Goal: Task Accomplishment & Management: Complete application form

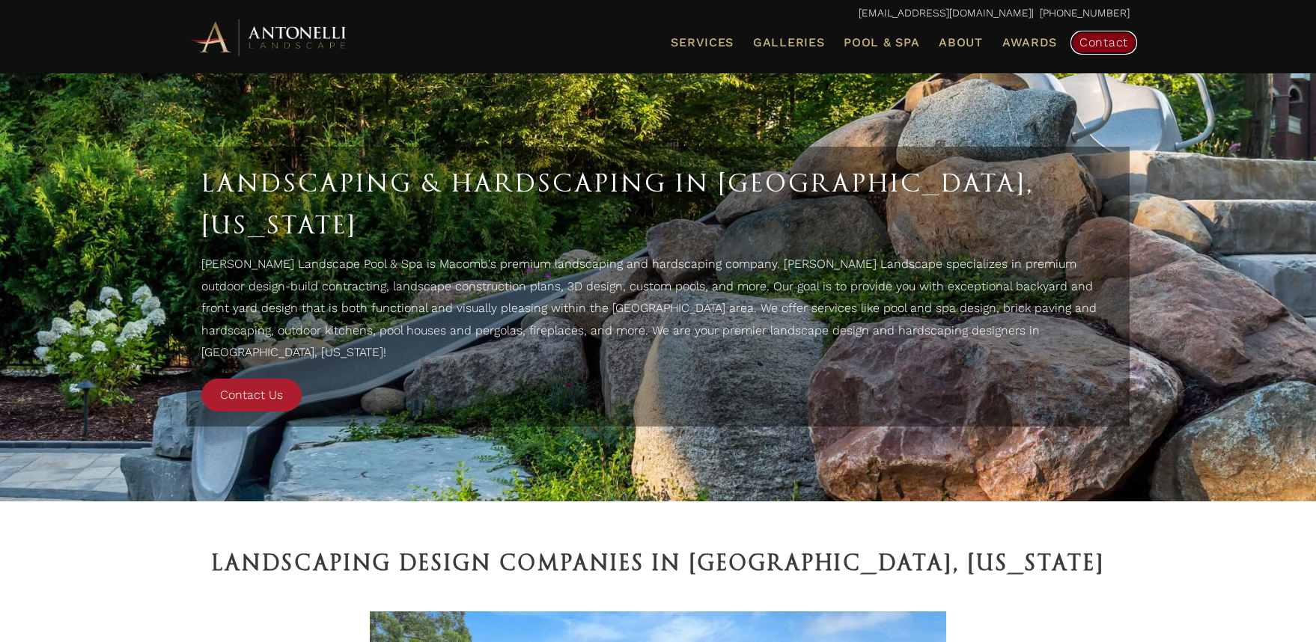
click at [1108, 43] on span "Contact" at bounding box center [1104, 42] width 49 height 14
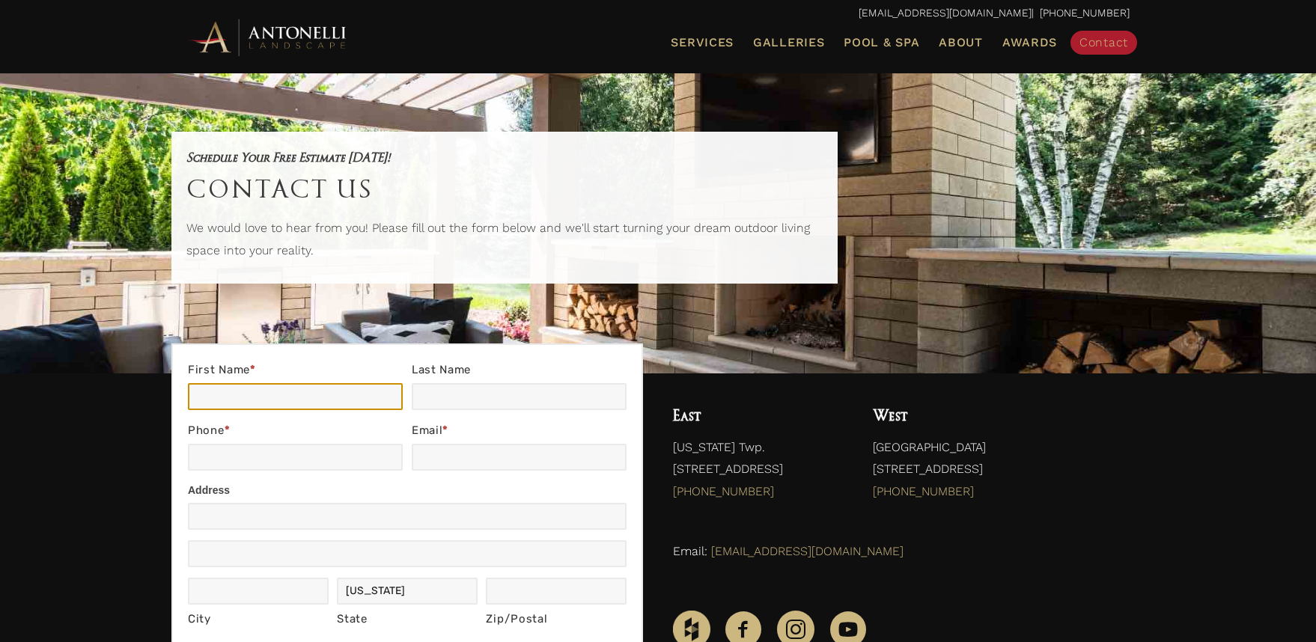
click at [282, 393] on input "First Name *" at bounding box center [295, 396] width 215 height 27
type input "Dwight"
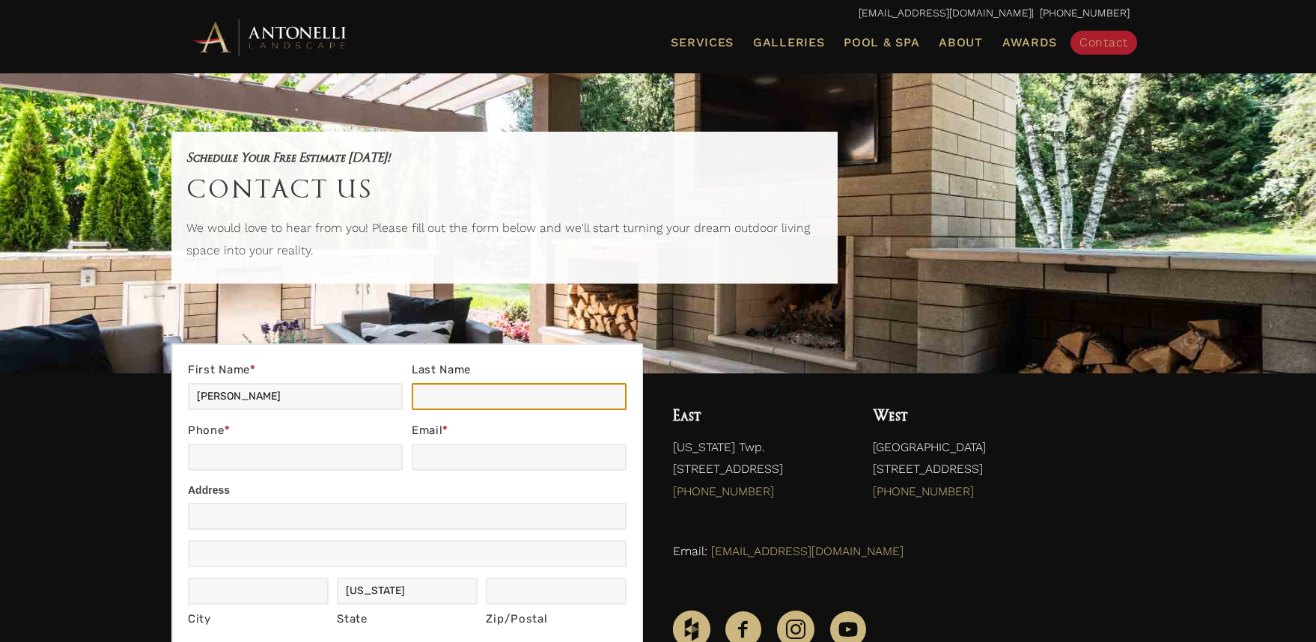
type input "Zahringer"
type input "111 Belleview St"
type input "Mount Clemens"
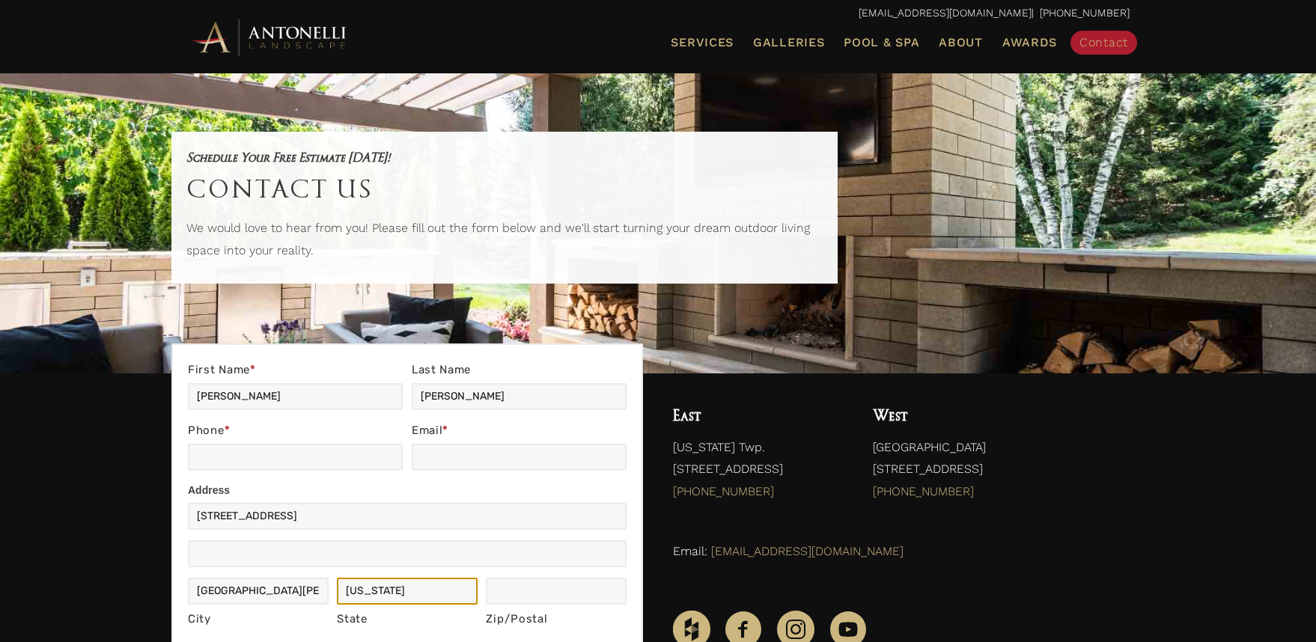
type input "48043-2236"
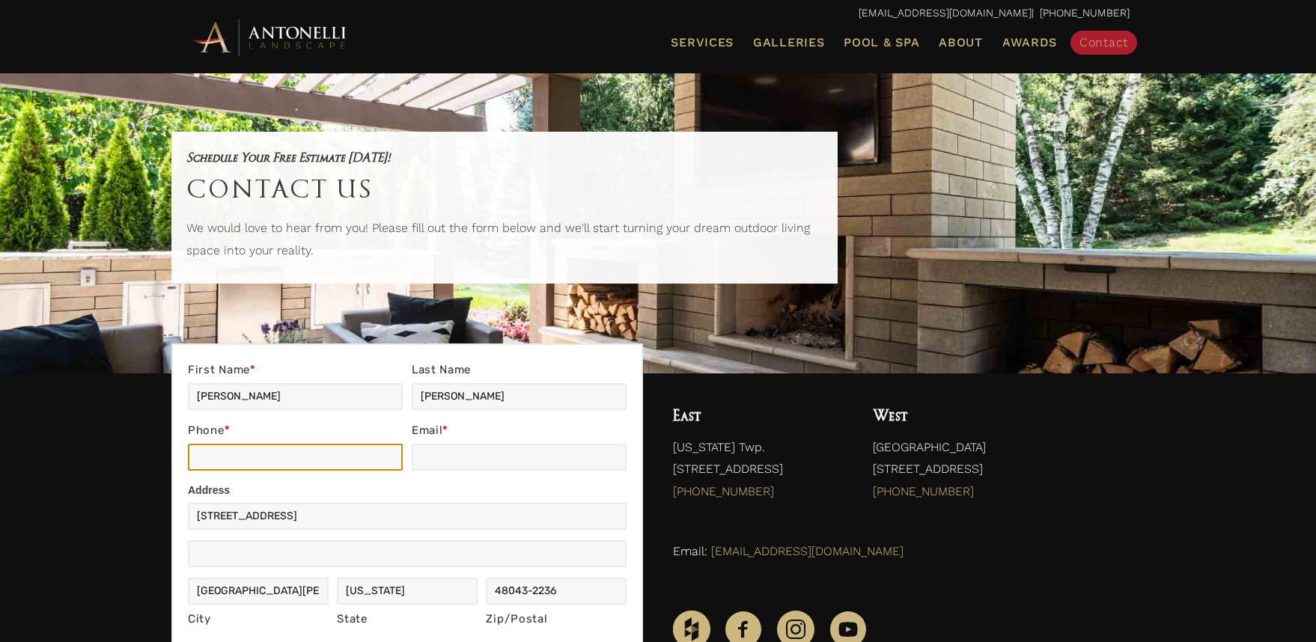
click at [267, 454] on input "Phone *" at bounding box center [295, 457] width 215 height 27
type input "5868225810"
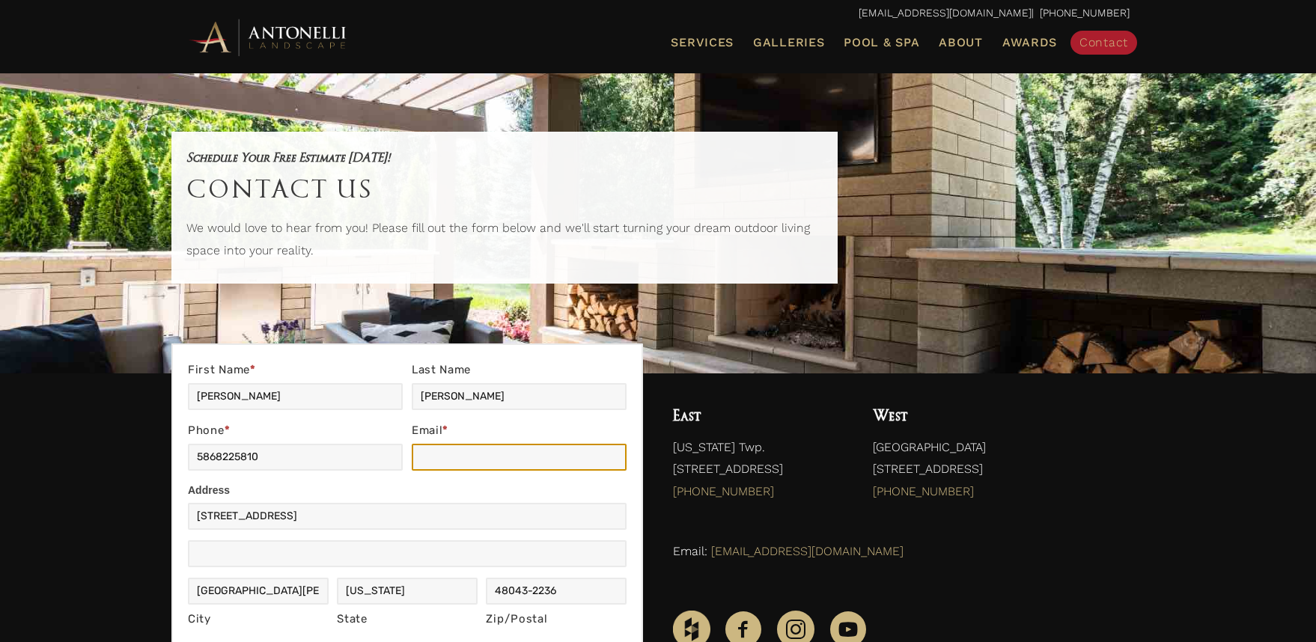
click at [457, 452] on input "Email *" at bounding box center [519, 457] width 215 height 27
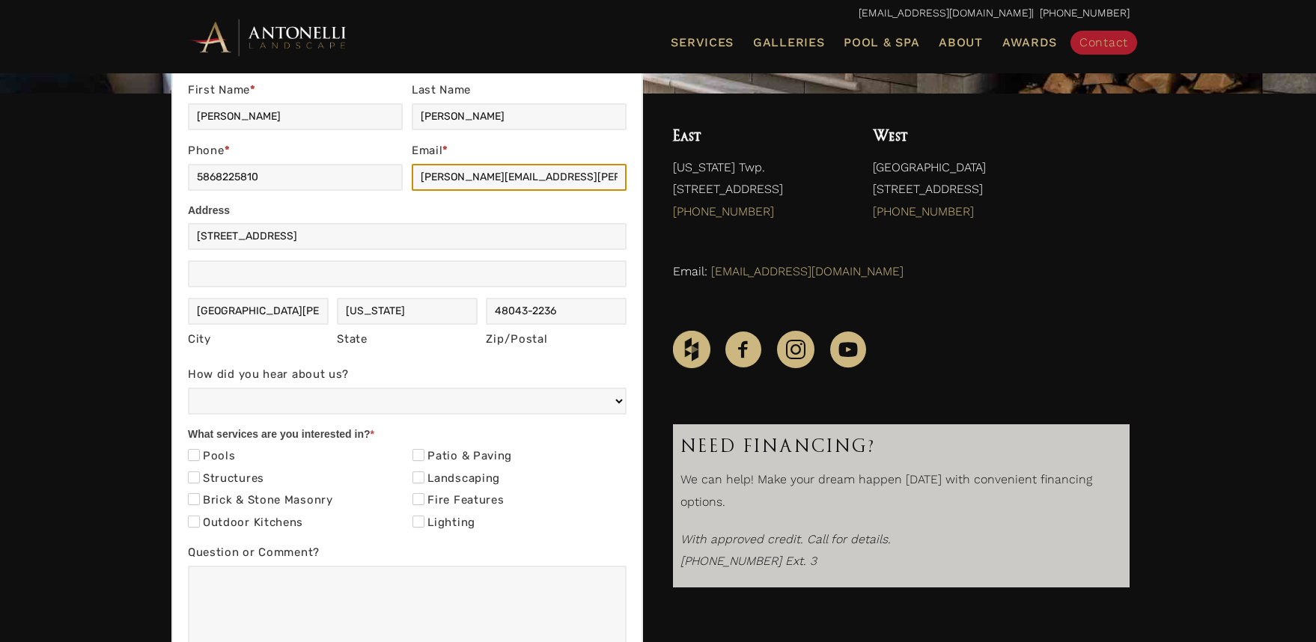
scroll to position [288, 0]
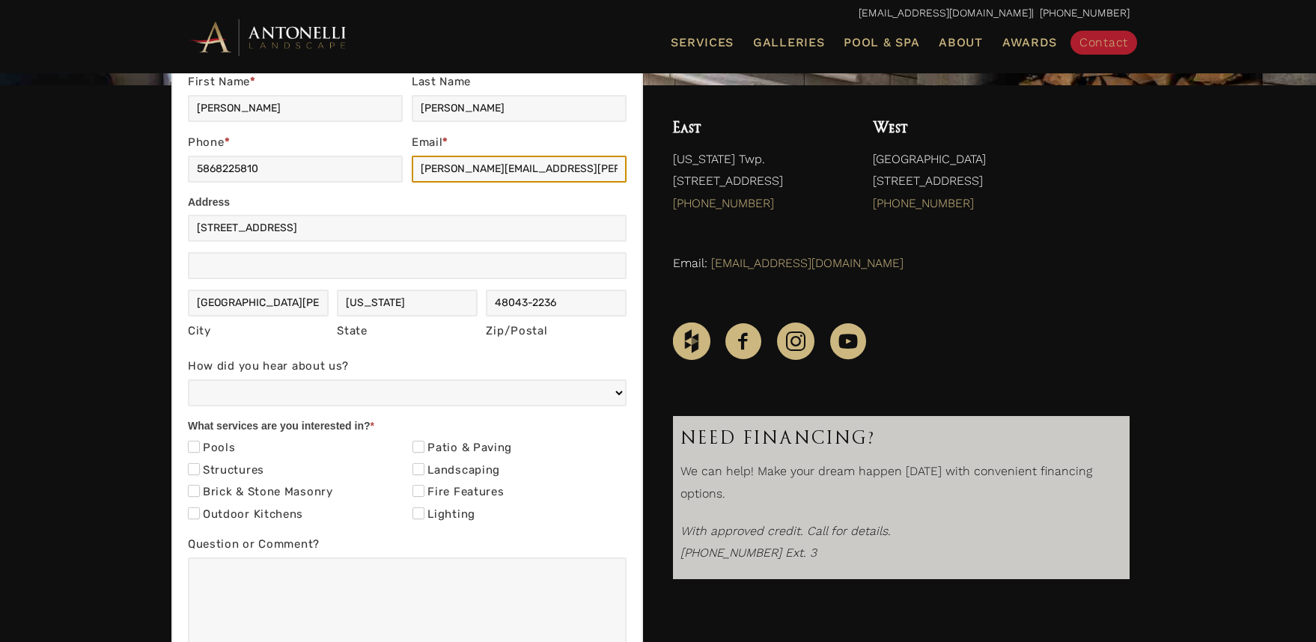
type input "dwight.a.zahringer@gmail.com"
click at [256, 486] on label "Brick & Stone Masonry" at bounding box center [260, 492] width 145 height 15
click at [200, 486] on input "Brick & Stone Masonry" at bounding box center [194, 491] width 12 height 12
checkbox input "true"
click at [484, 447] on label "Patio & Paving" at bounding box center [463, 448] width 100 height 15
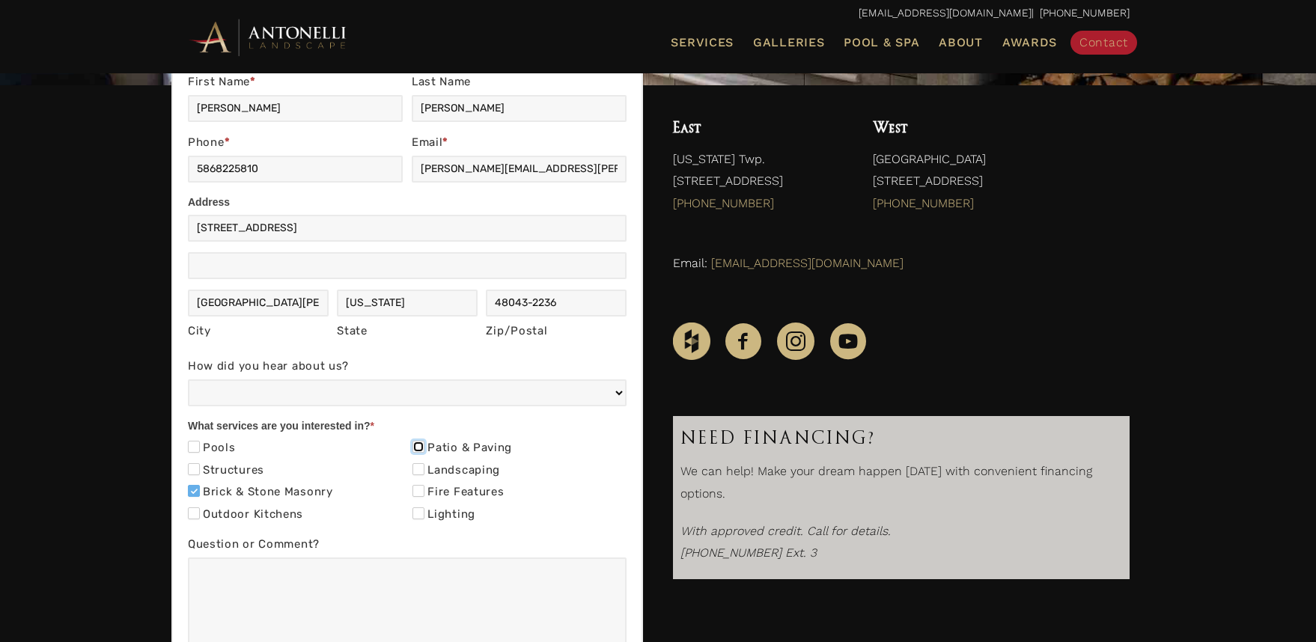
click at [425, 447] on input "Patio & Paving" at bounding box center [419, 447] width 12 height 12
checkbox input "true"
click at [469, 466] on label "Landscaping" at bounding box center [457, 470] width 88 height 15
click at [425, 466] on input "Landscaping" at bounding box center [419, 469] width 12 height 12
checkbox input "true"
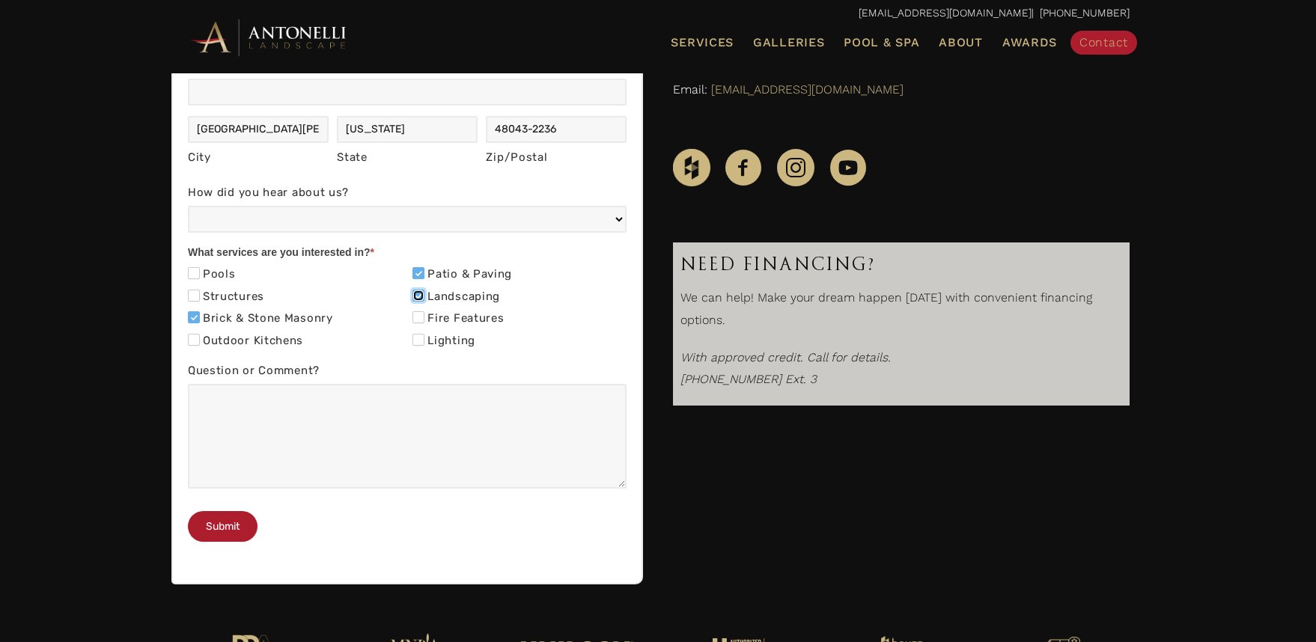
scroll to position [478, 0]
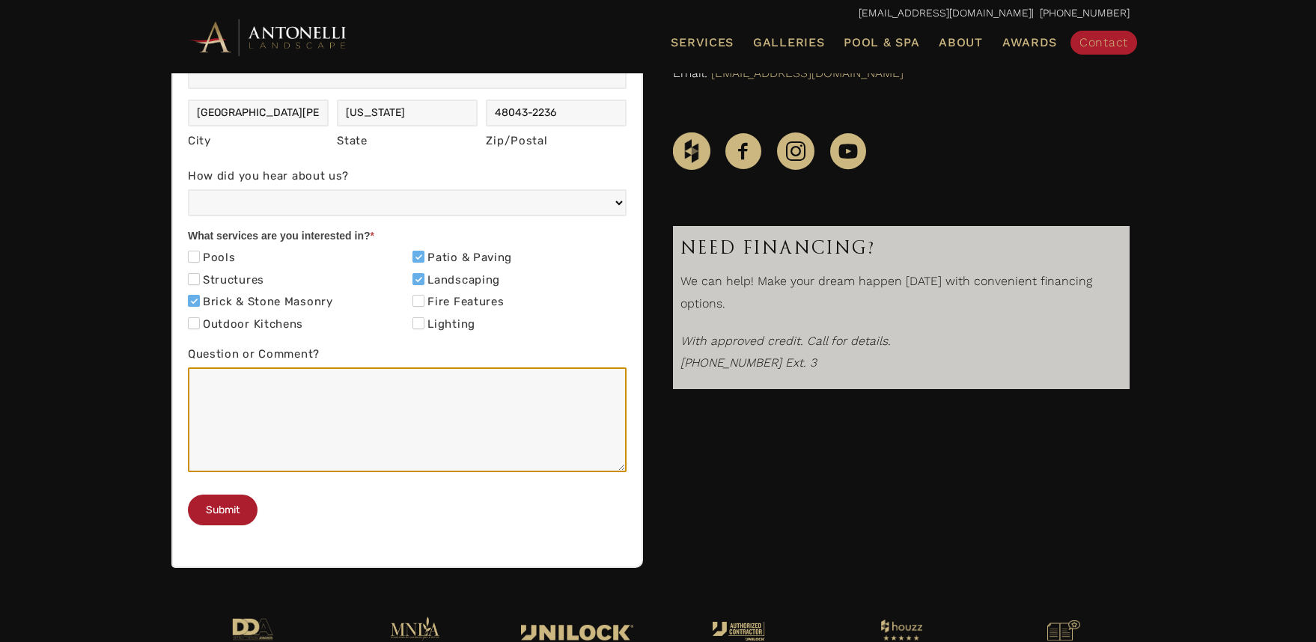
click at [414, 431] on textarea "Question or Comment?" at bounding box center [407, 420] width 439 height 105
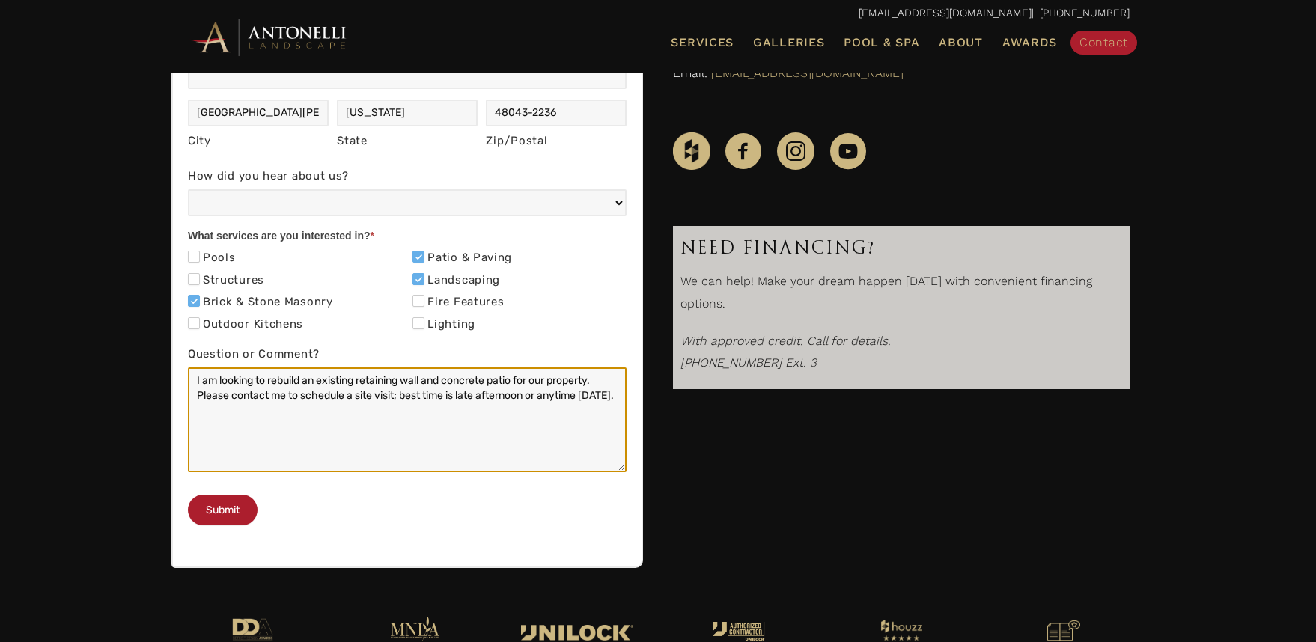
type textarea "I am looking to rebuild an existing retaining wall and concrete patio for our p…"
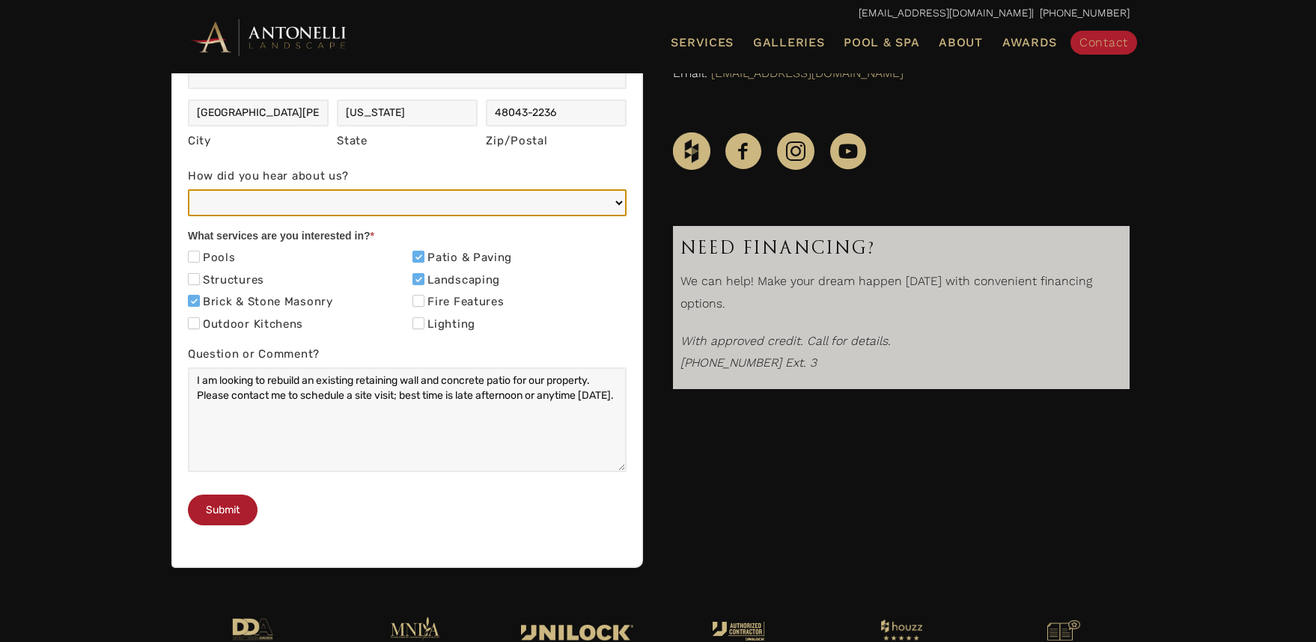
click at [356, 198] on select "Web/Google Search Social Media (e.g. Facebook, Instagram, LinkedIn) Referral (F…" at bounding box center [407, 202] width 439 height 27
select select "Web/Google Search"
click at [188, 189] on select "Web/Google Search Social Media (e.g. Facebook, Instagram, LinkedIn) Referral (F…" at bounding box center [407, 202] width 439 height 27
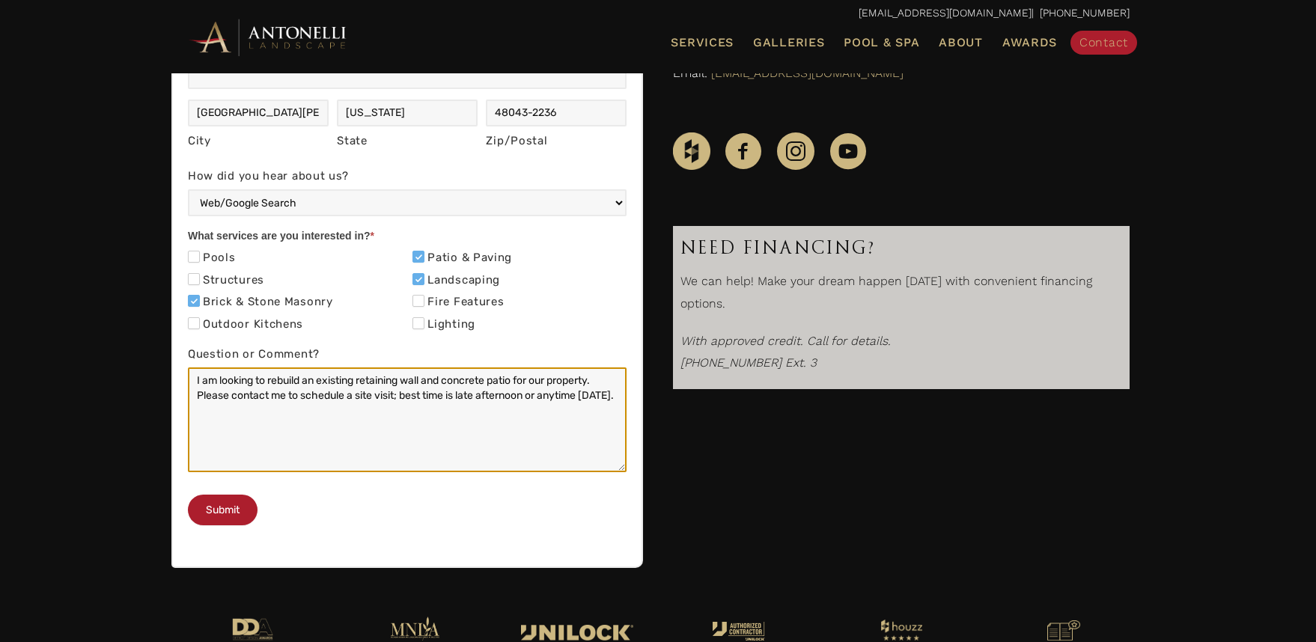
drag, startPoint x: 246, startPoint y: 411, endPoint x: 162, endPoint y: 381, distance: 89.7
click at [162, 381] on div "Contact Us First Name * Dwight Last Name Zahringer Phone * 5868225810 Email * d…" at bounding box center [658, 246] width 1316 height 703
click at [299, 416] on textarea "I am looking to rebuild an existing retaining wall and concrete patio for our p…" at bounding box center [407, 420] width 439 height 105
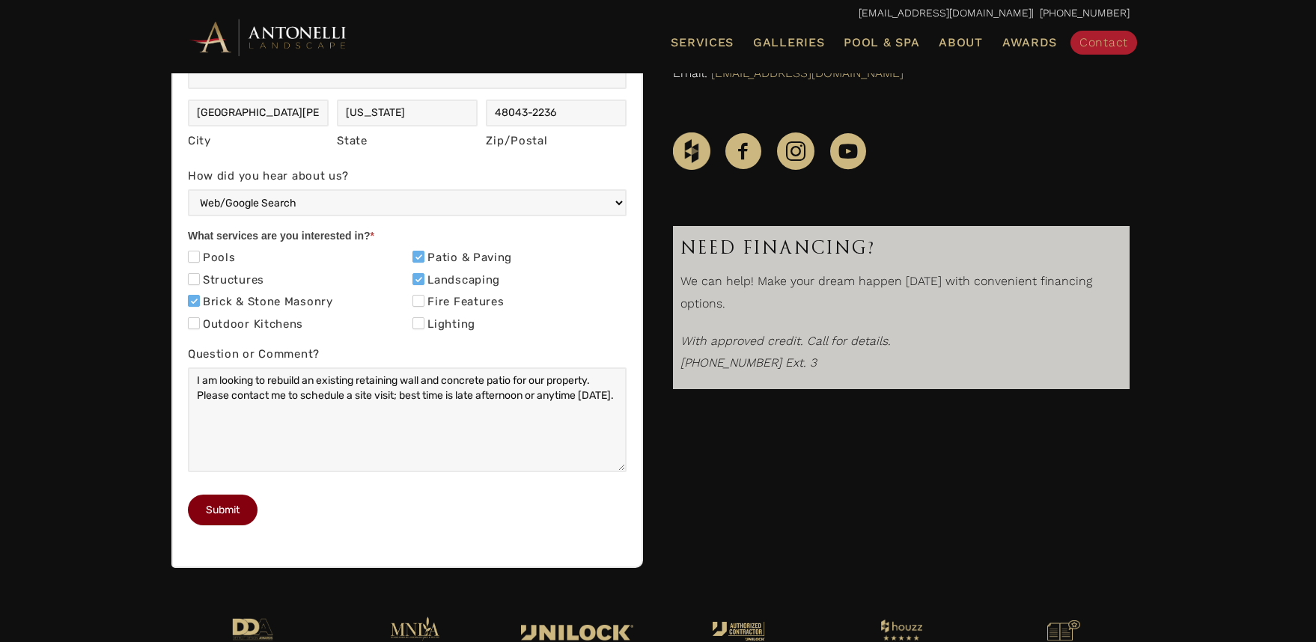
click at [222, 526] on button "Submit" at bounding box center [223, 510] width 70 height 31
